Goal: Task Accomplishment & Management: Manage account settings

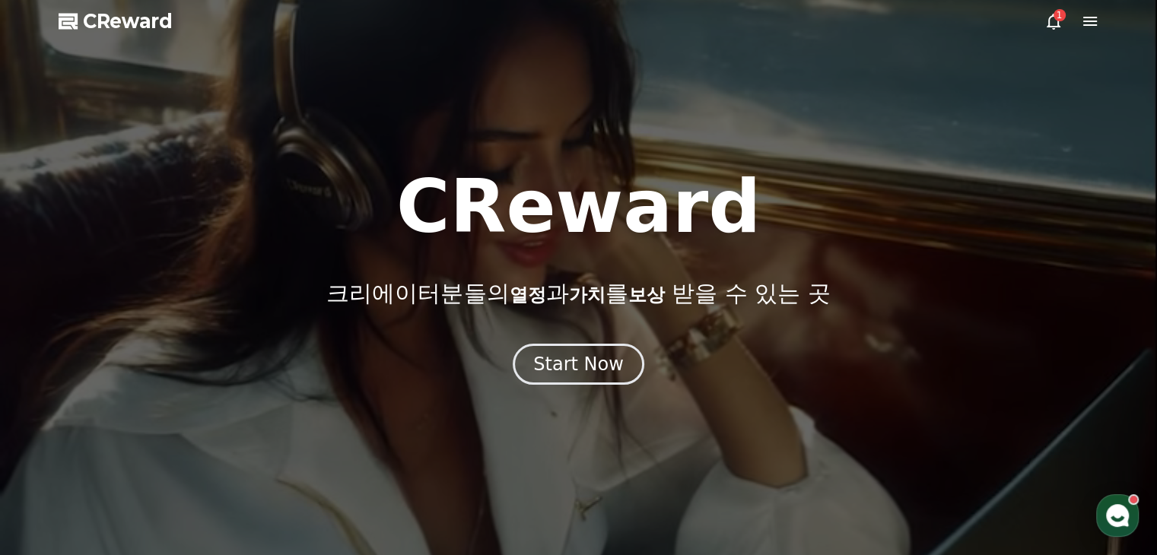
click at [1054, 21] on icon at bounding box center [1053, 21] width 18 height 18
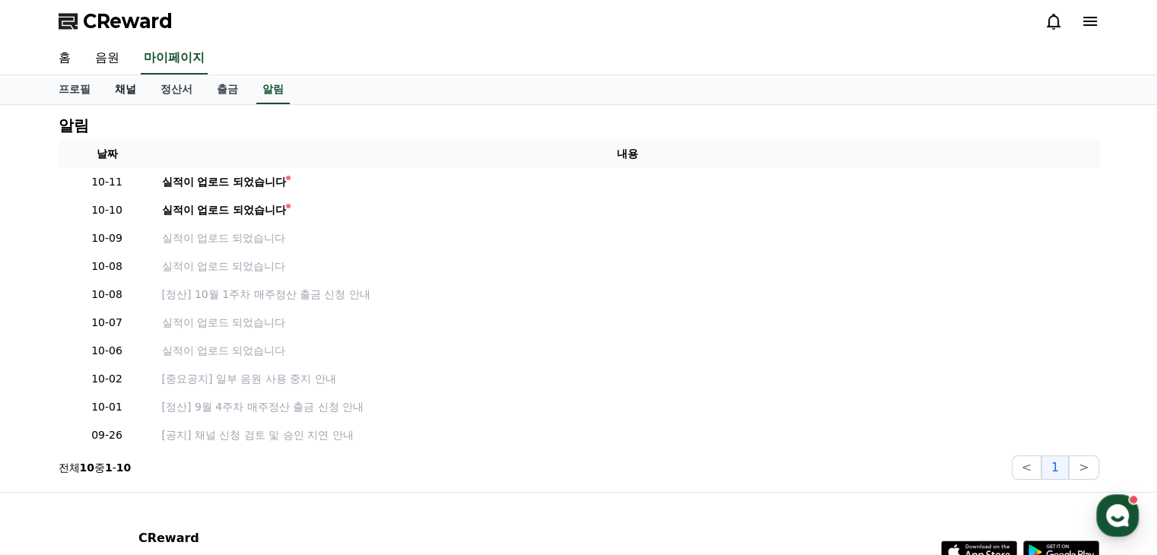
click at [116, 78] on link "채널" at bounding box center [126, 89] width 46 height 29
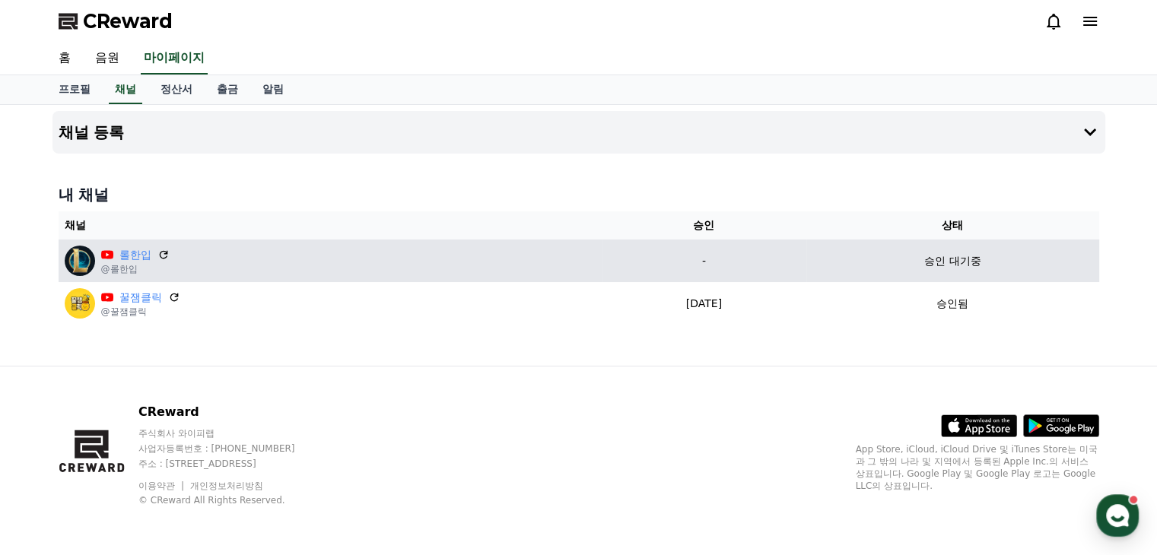
click at [763, 250] on td "-" at bounding box center [704, 261] width 205 height 43
click at [759, 266] on p "-" at bounding box center [704, 261] width 192 height 16
drag, startPoint x: 759, startPoint y: 266, endPoint x: 314, endPoint y: 268, distance: 444.9
click at [758, 266] on p "-" at bounding box center [704, 261] width 192 height 16
click at [164, 254] on icon at bounding box center [164, 255] width 14 height 14
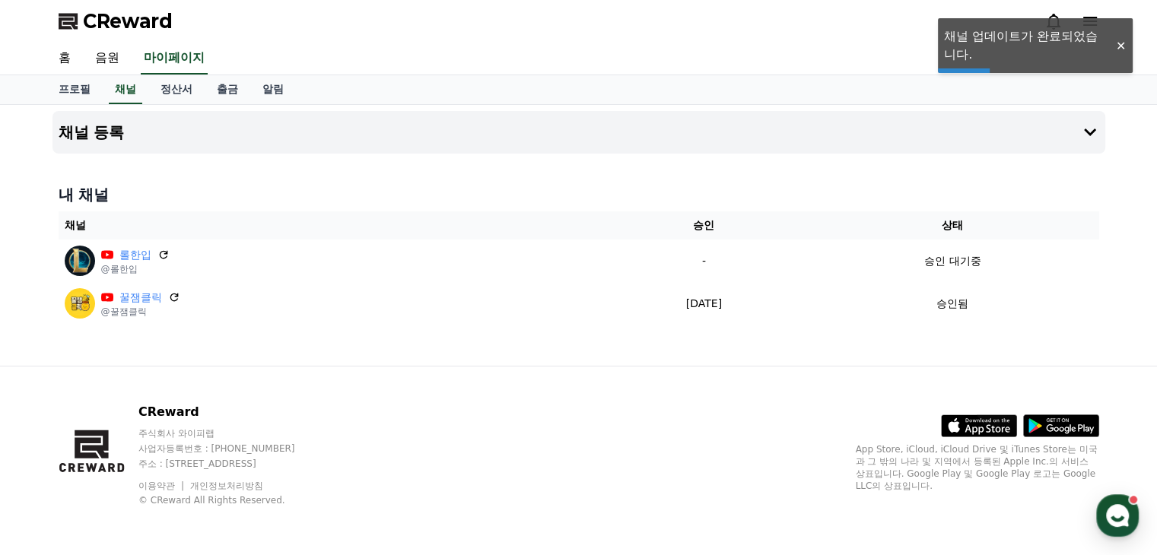
click at [1113, 43] on div at bounding box center [1120, 46] width 24 height 14
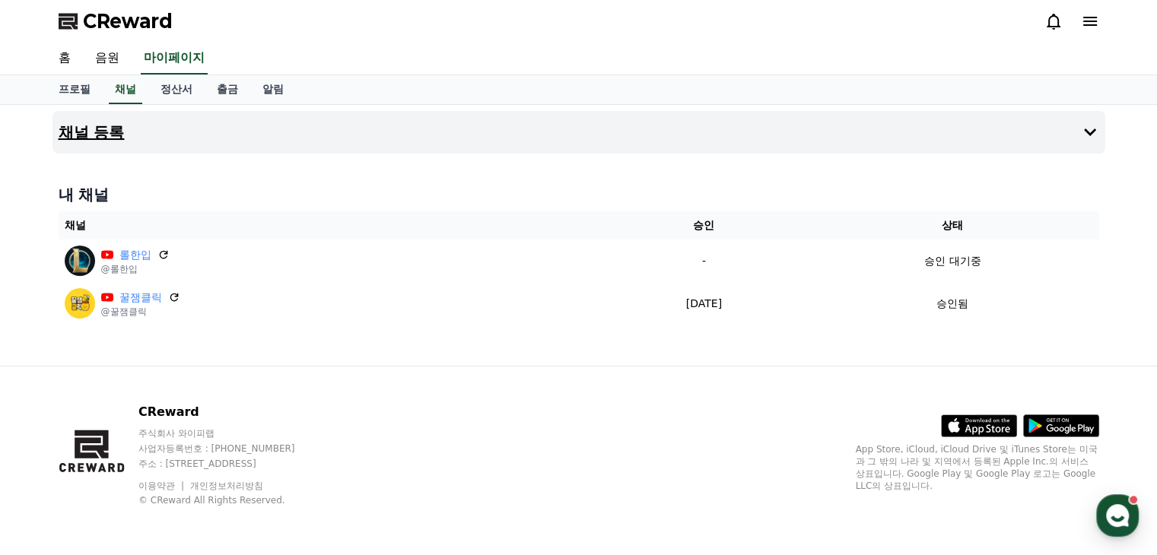
click at [1092, 132] on icon at bounding box center [1090, 133] width 12 height 8
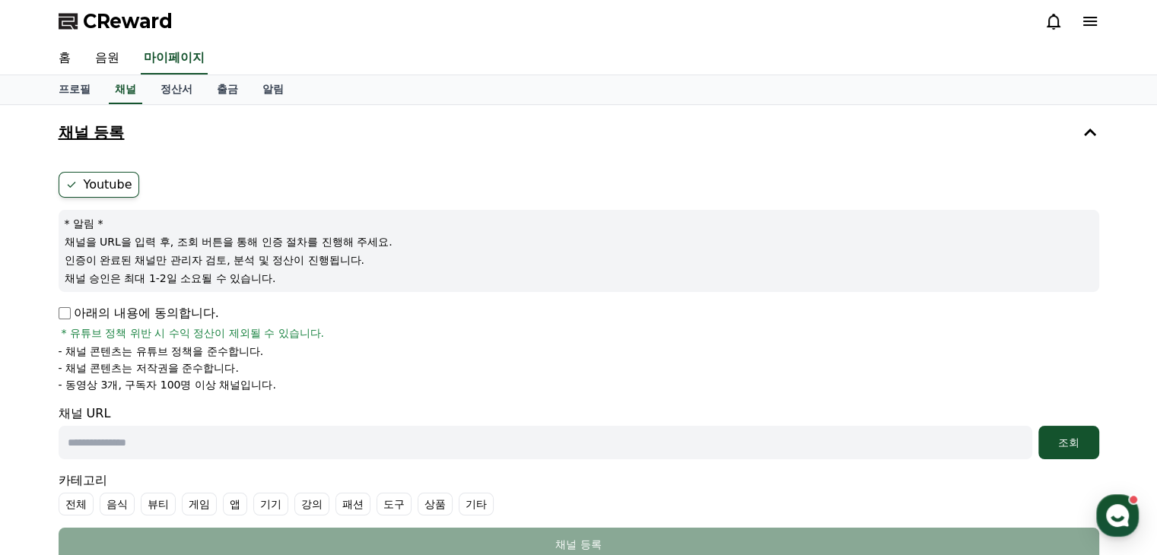
scroll to position [76, 0]
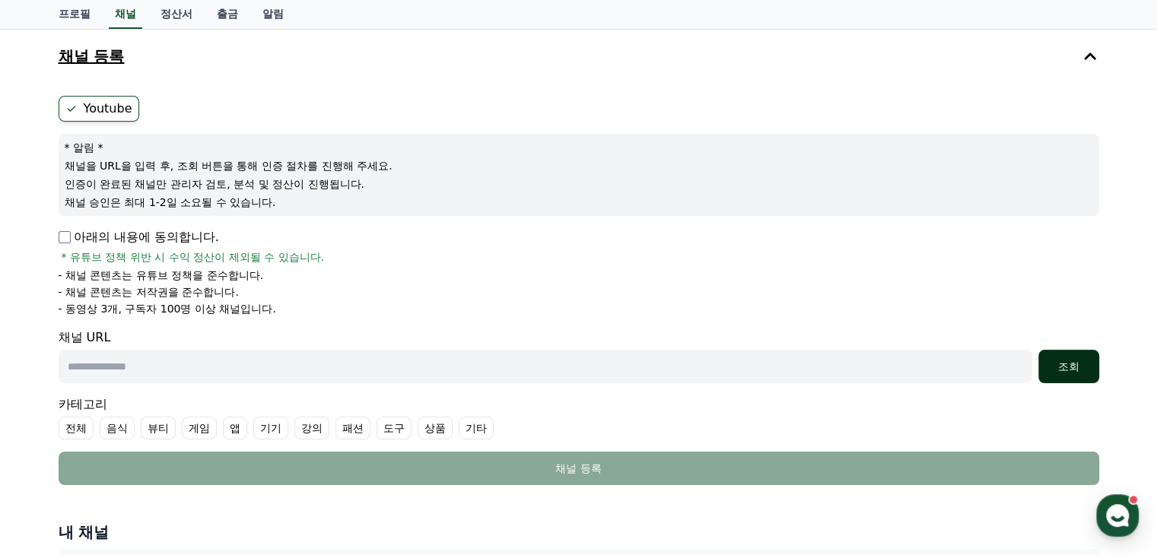
click at [1059, 360] on div "조회" at bounding box center [1068, 366] width 49 height 15
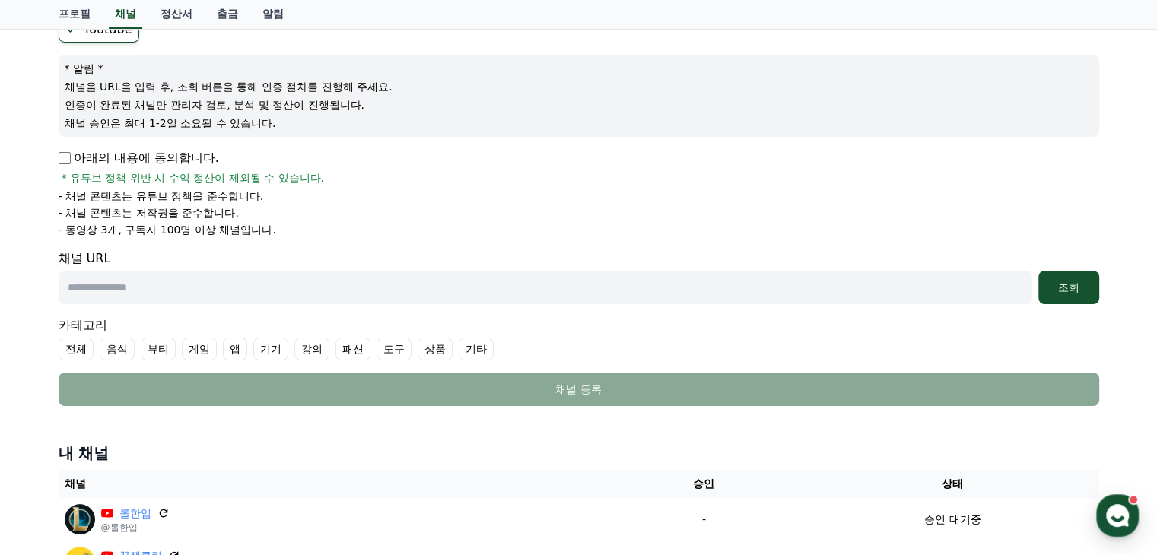
scroll to position [0, 0]
